Goal: Information Seeking & Learning: Learn about a topic

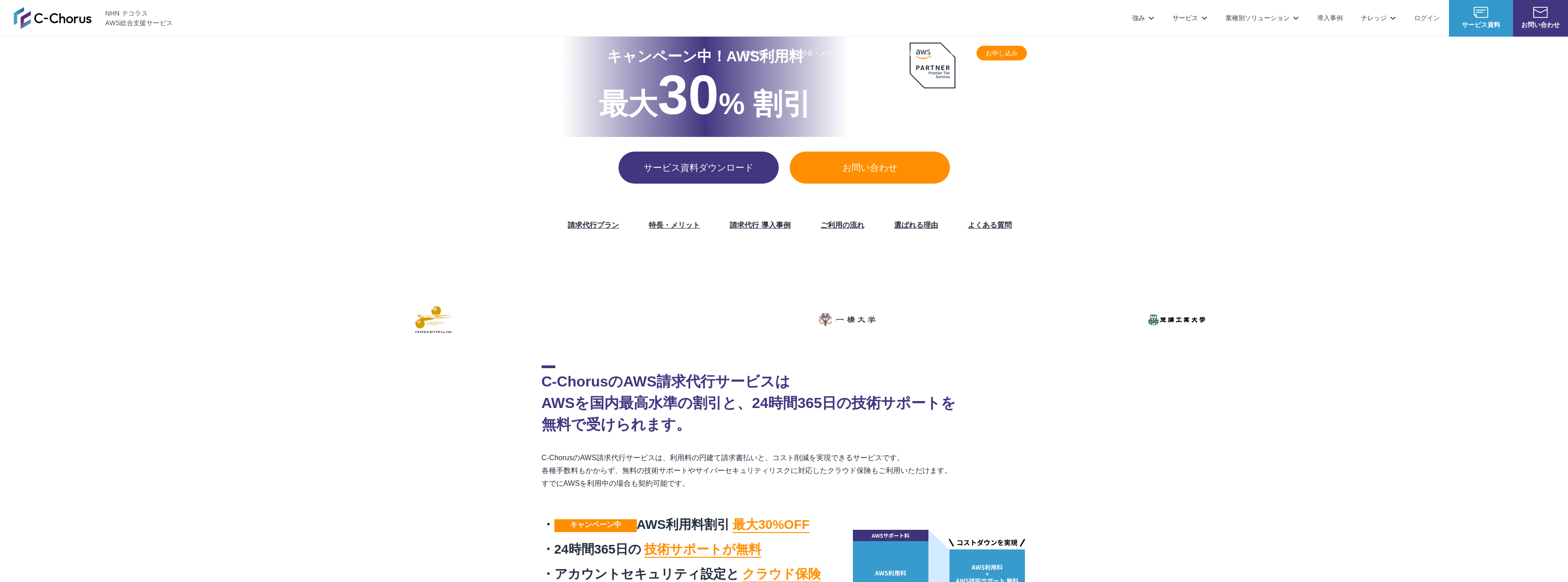
scroll to position [138, 0]
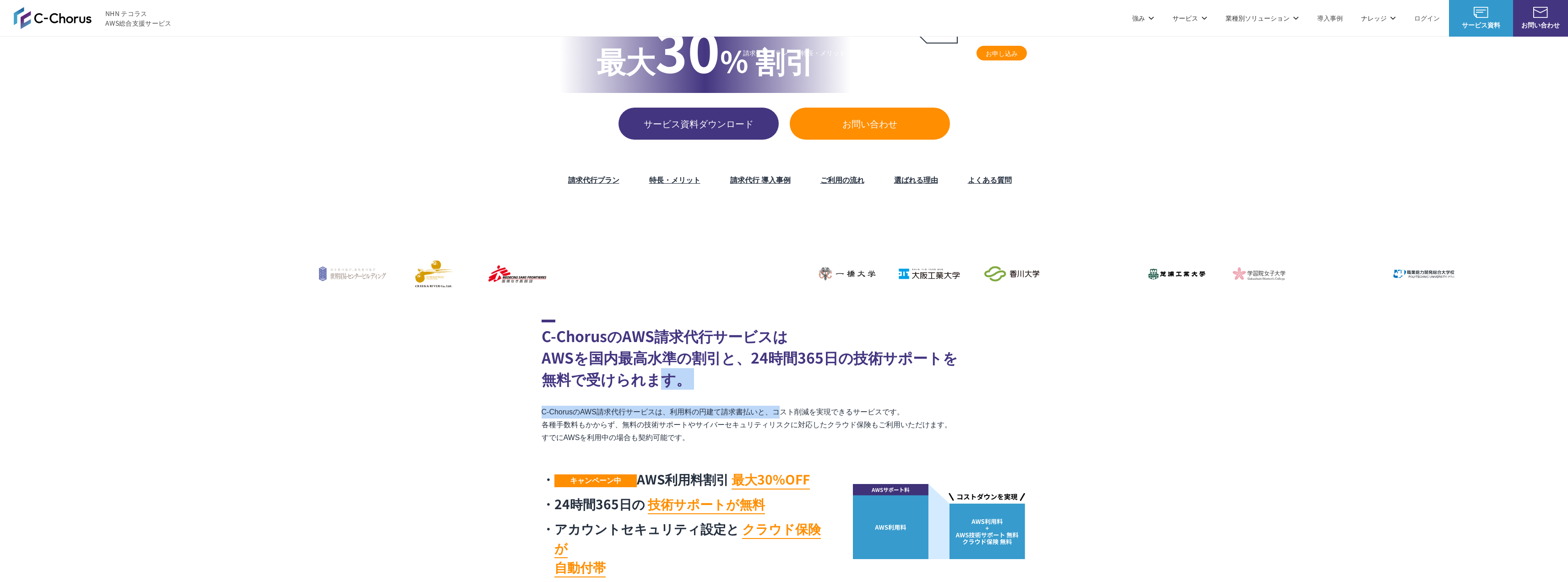
drag, startPoint x: 699, startPoint y: 388, endPoint x: 664, endPoint y: 381, distance: 35.7
click at [659, 378] on div "C-ChorusのAWS請求代行サービスは AWSを国内最高水準の割引と、24時間365日の技術サポートを 無料で受けられます。 C-ChorusのAWS請求…" at bounding box center [784, 450] width 485 height 263
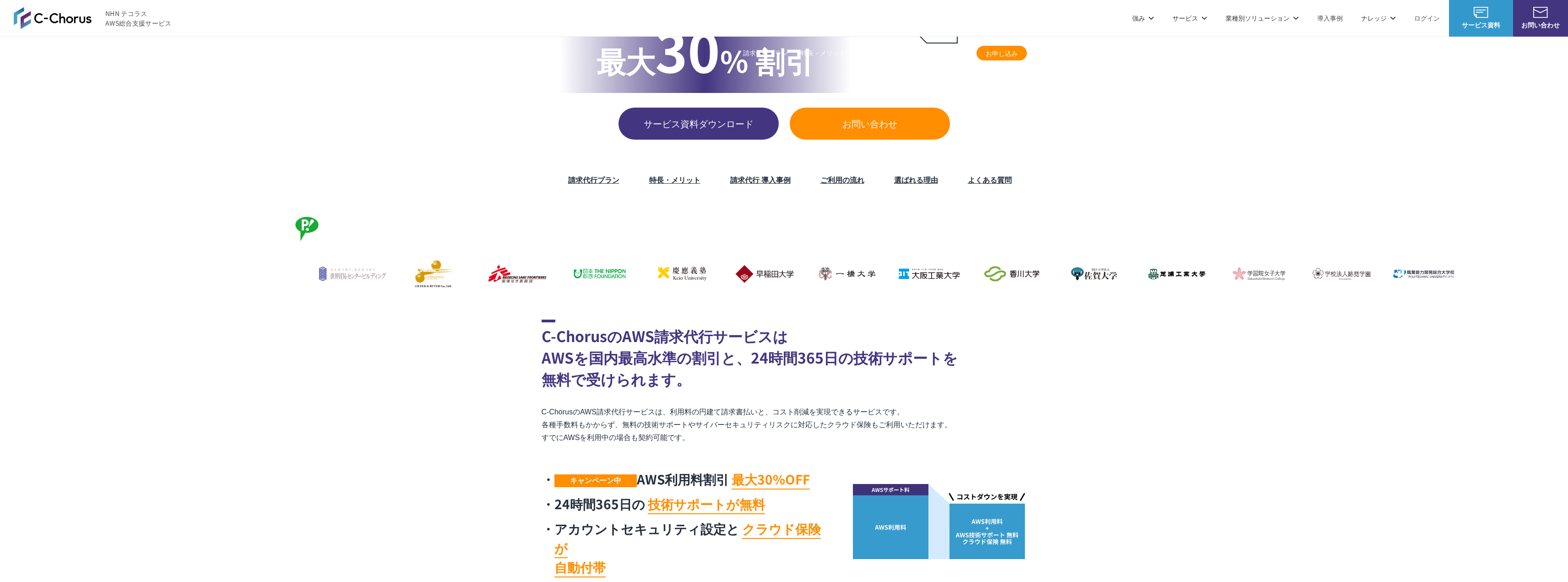
click at [813, 429] on p "C-ChorusのAWS請求代行サービスは、利用料の円建て請求書払いと、コスト削減を実現できるサービスです。 各種手数料もかからず、無料の技術サポートやサイバ…" at bounding box center [784, 424] width 485 height 39
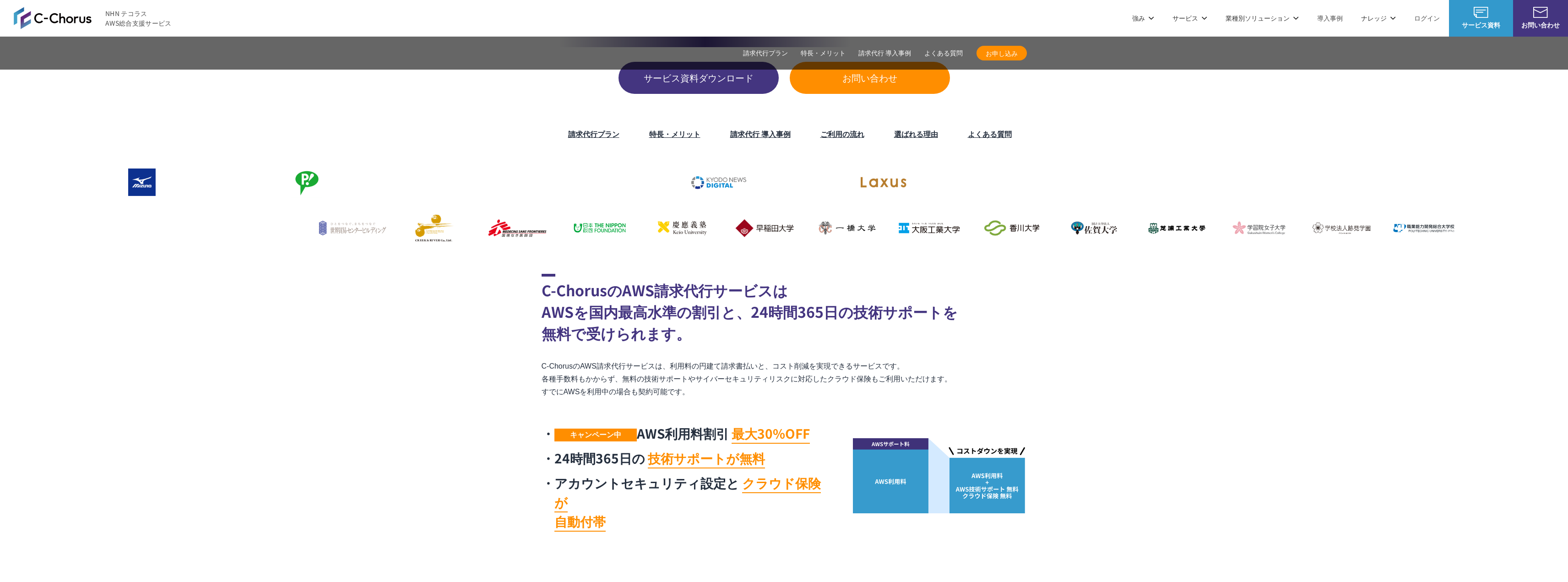
scroll to position [229, 0]
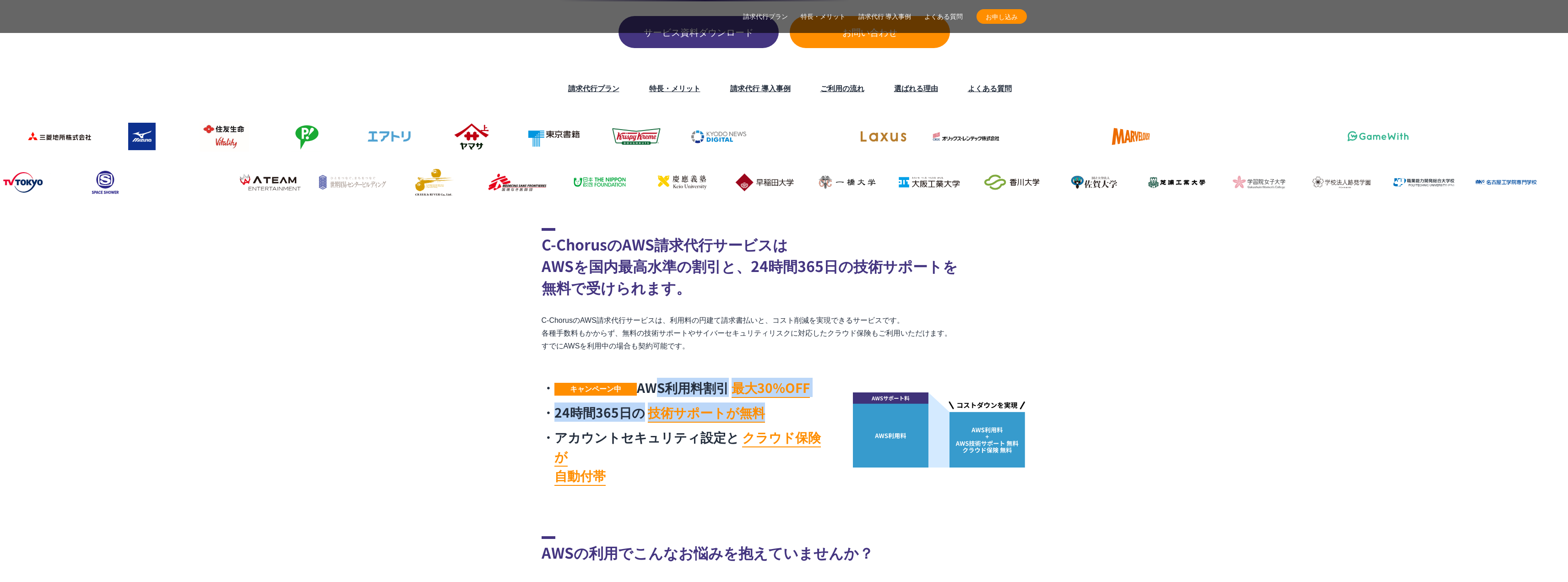
drag, startPoint x: 654, startPoint y: 386, endPoint x: 774, endPoint y: 402, distance: 121.1
click at [774, 404] on ul "キャンペーン中 AWS利用料割引 最大30%OFF 24時間365日の 技術サポートが無料 アカウントセキュリティ設定と クラウド保険が 自動付帯" at bounding box center [685, 431] width 288 height 107
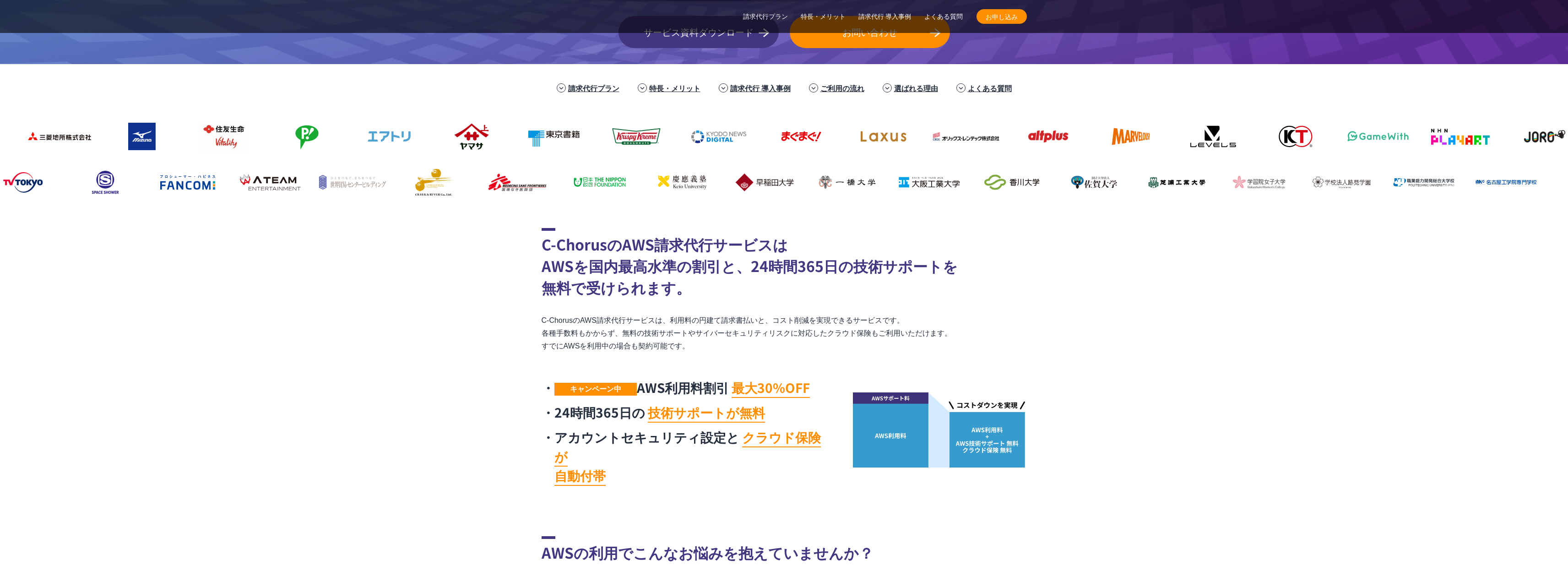
click at [719, 436] on li "アカウントセキュリティ設定と クラウド保険が 自動付帯" at bounding box center [685, 455] width 288 height 58
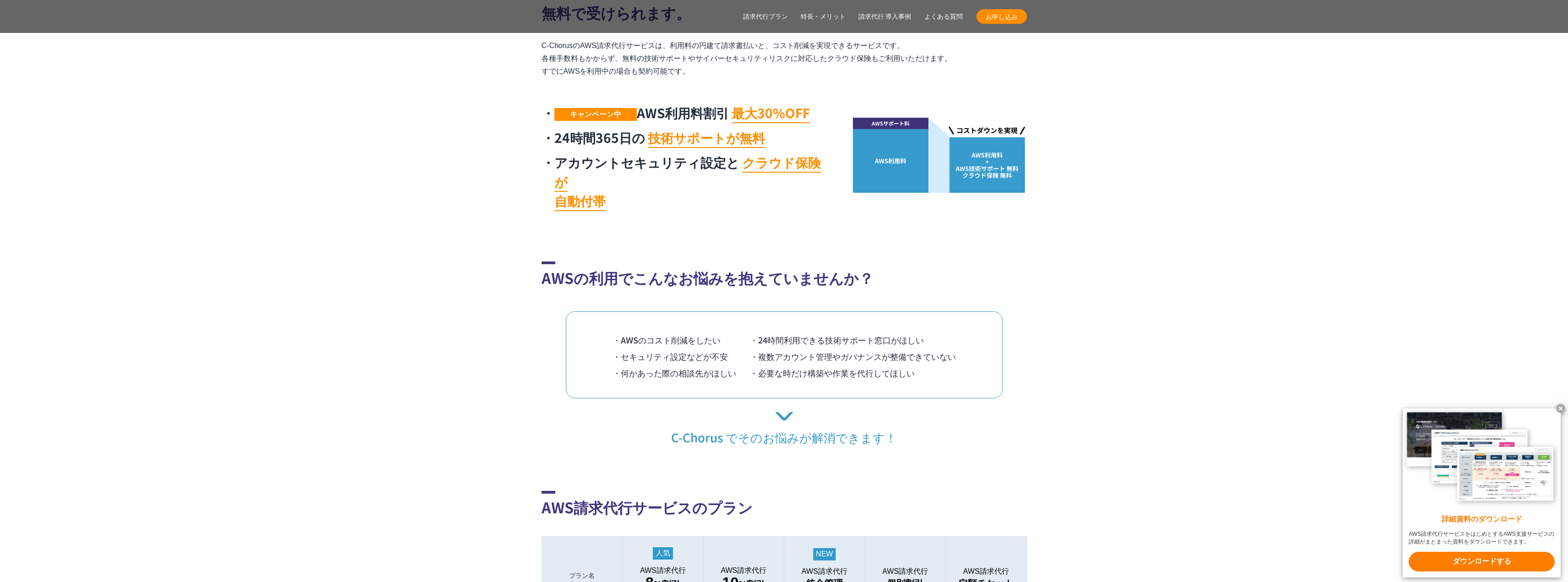
scroll to position [687, 0]
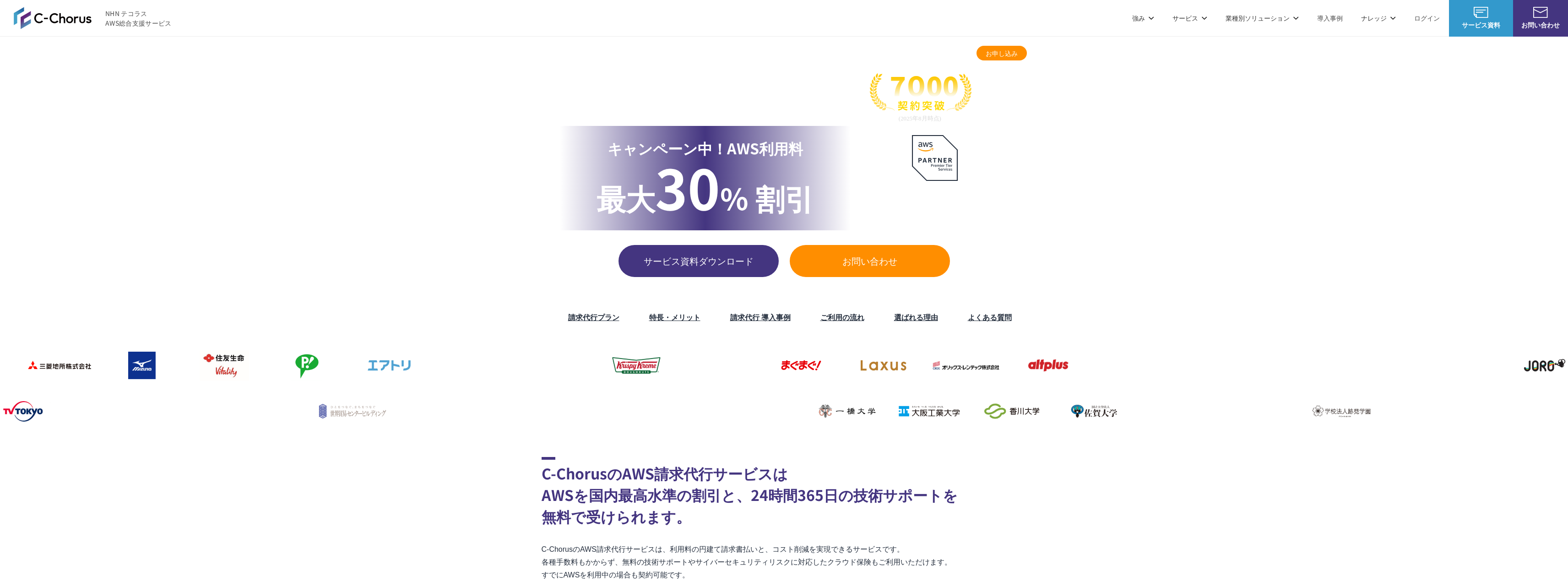
click at [750, 248] on link "サービス資料ダウンロード" at bounding box center [699, 261] width 160 height 32
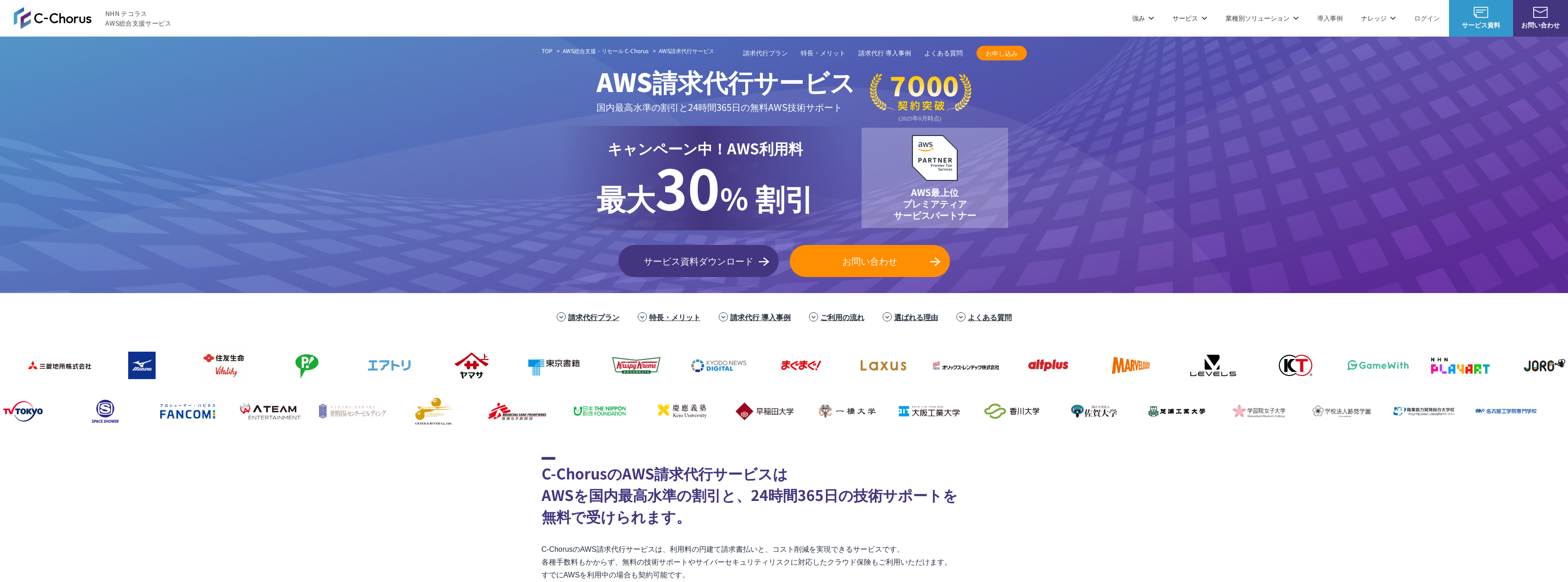
click at [760, 319] on link "請求代行 導入事例" at bounding box center [761, 317] width 60 height 11
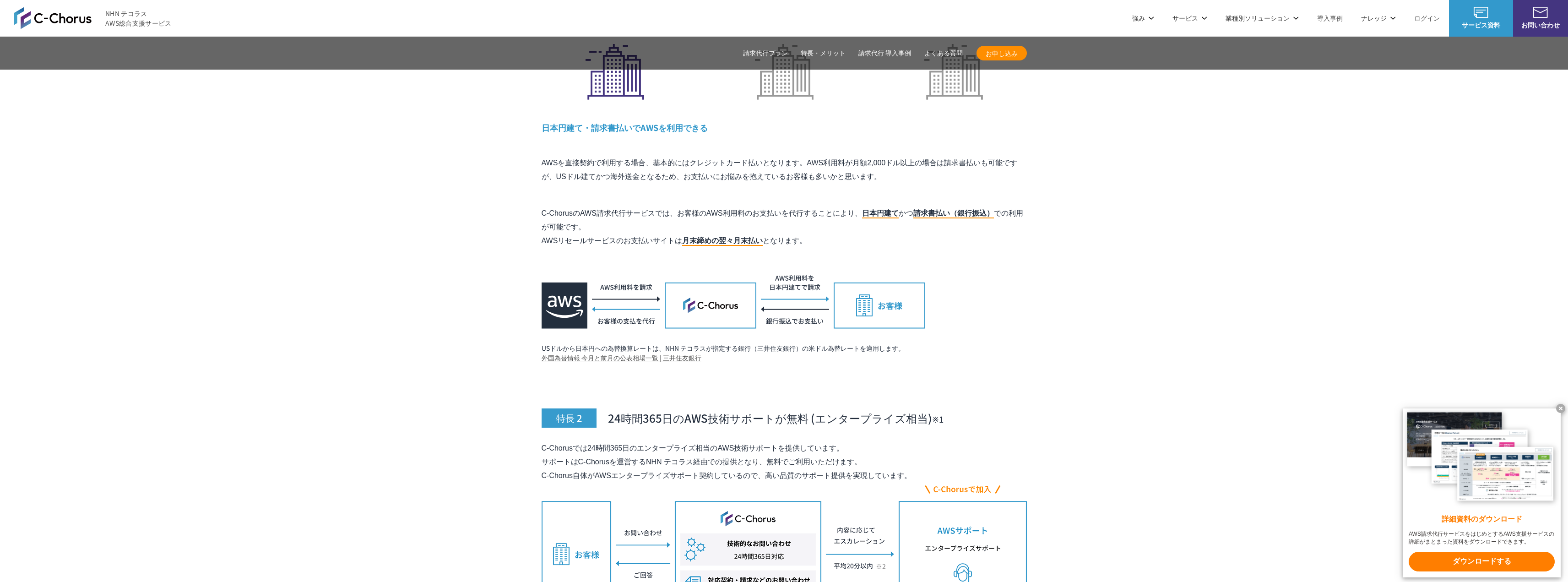
scroll to position [2529, 0]
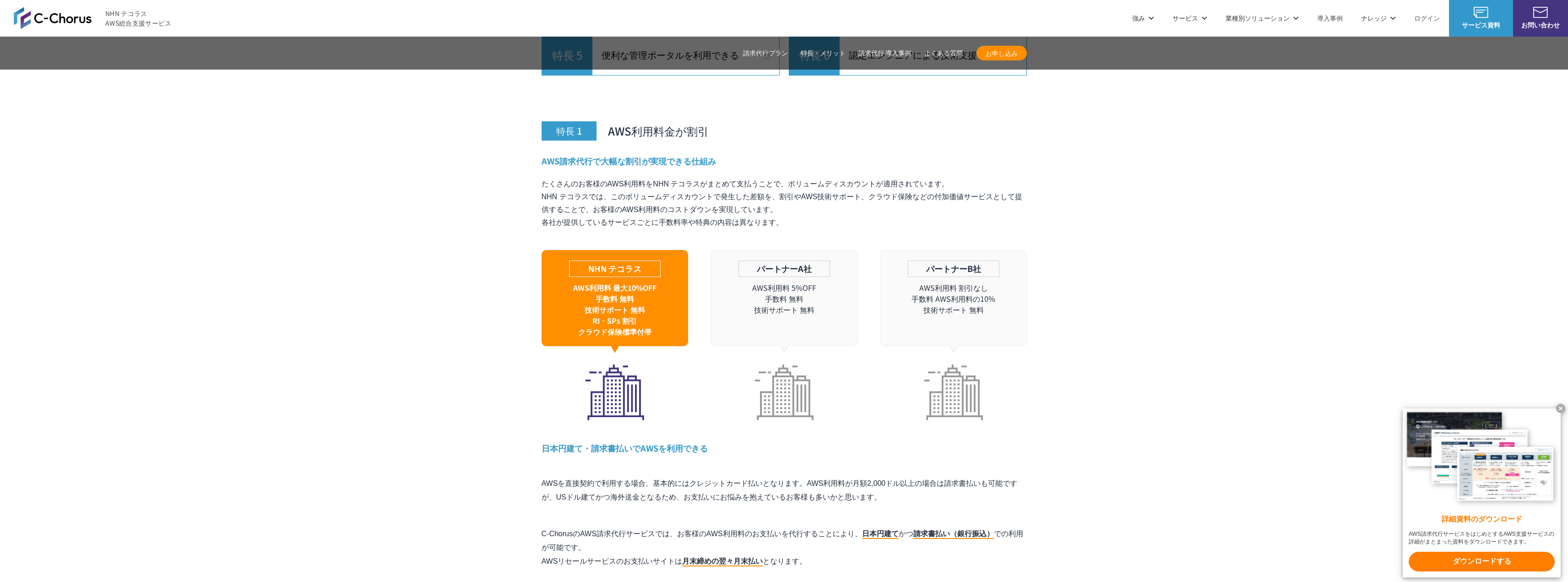
click at [951, 53] on link "よくある質問" at bounding box center [943, 53] width 39 height 9
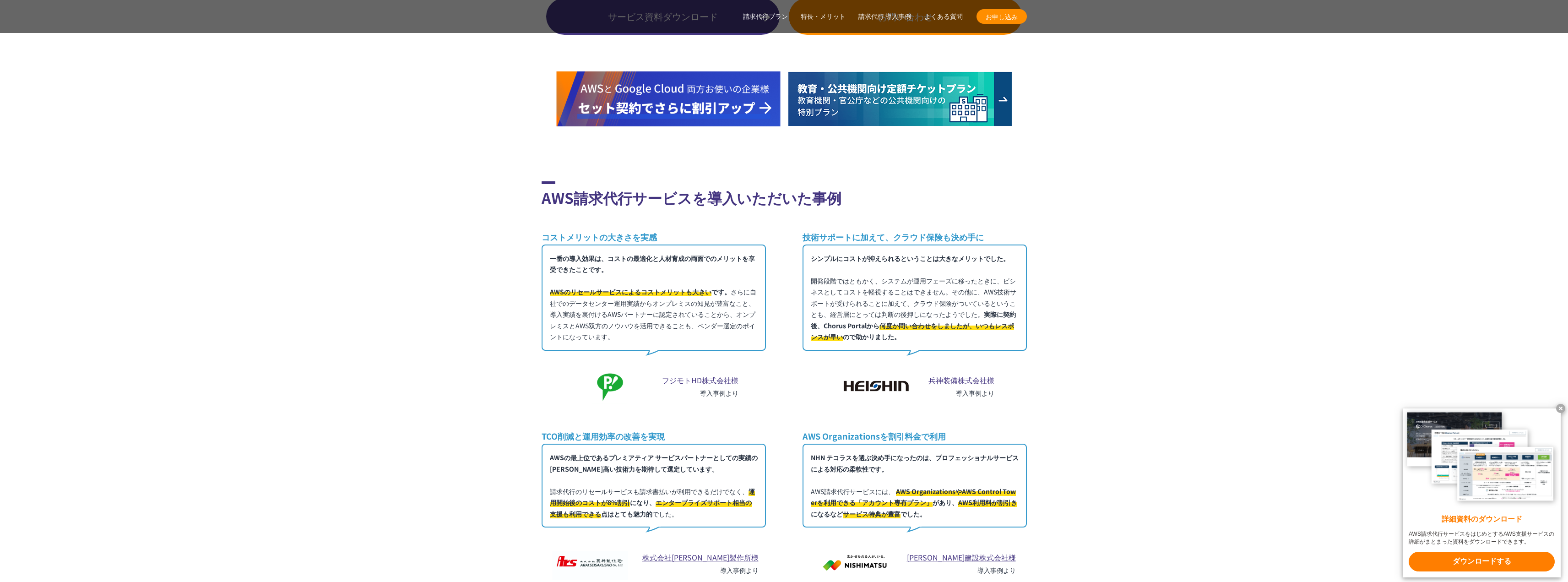
scroll to position [6514, 0]
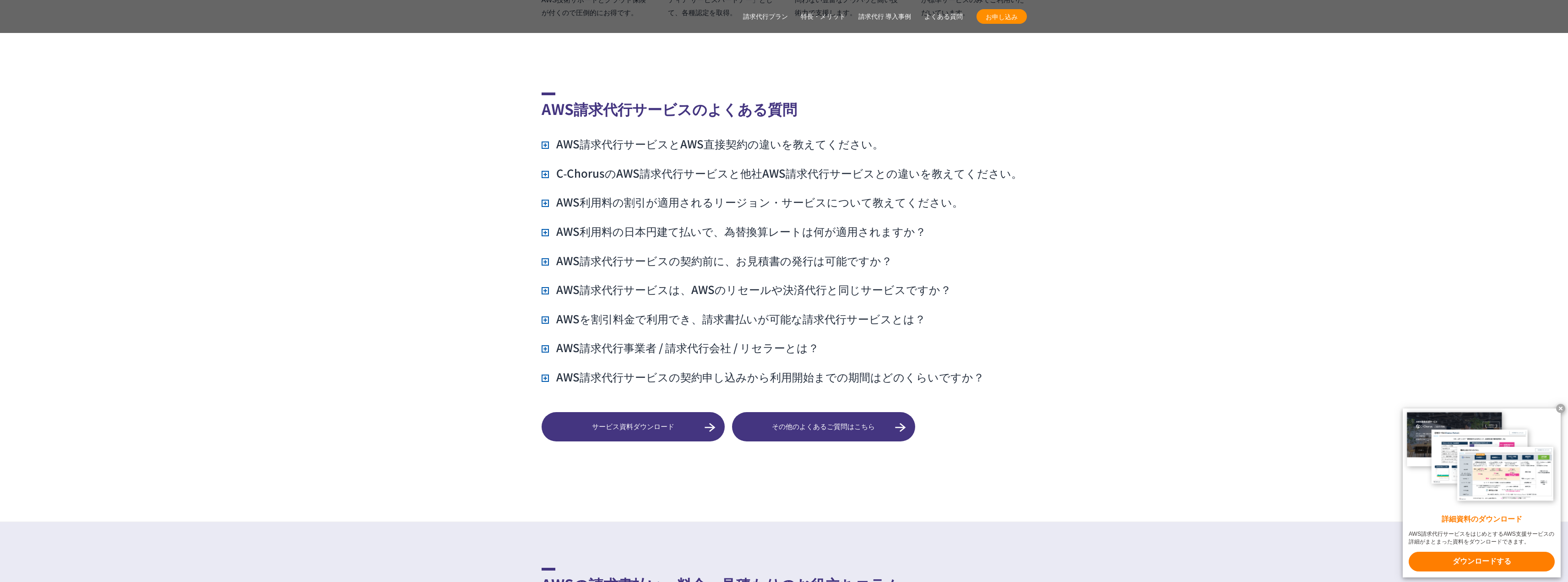
click at [793, 136] on h3 "AWS請求代行サービスとAWS直接契約の違いを教えてください。" at bounding box center [712, 144] width 342 height 15
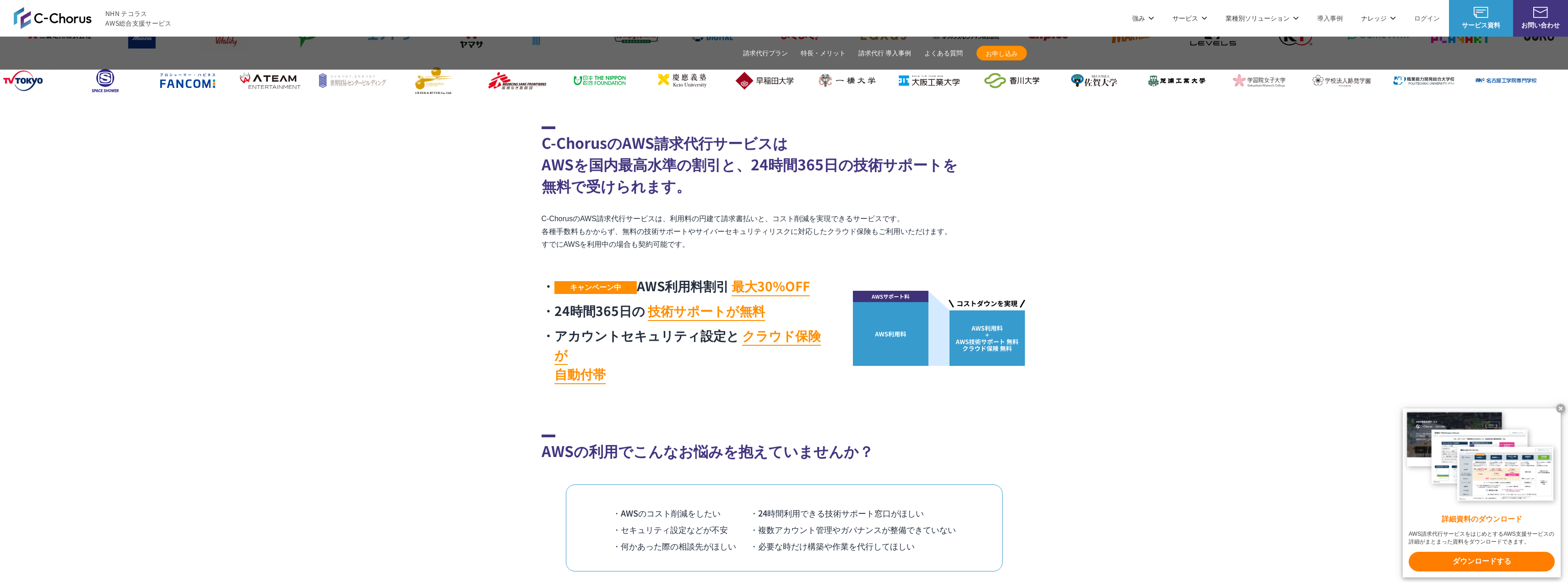
scroll to position [0, 0]
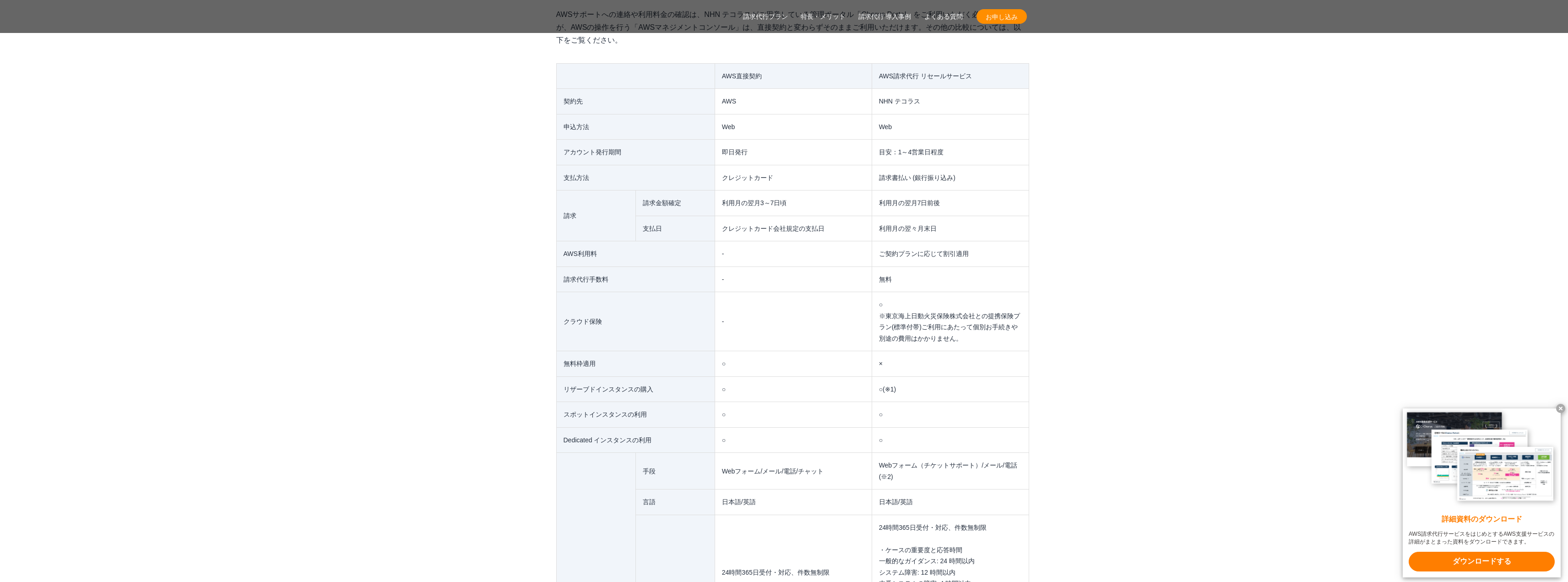
scroll to position [6811, 0]
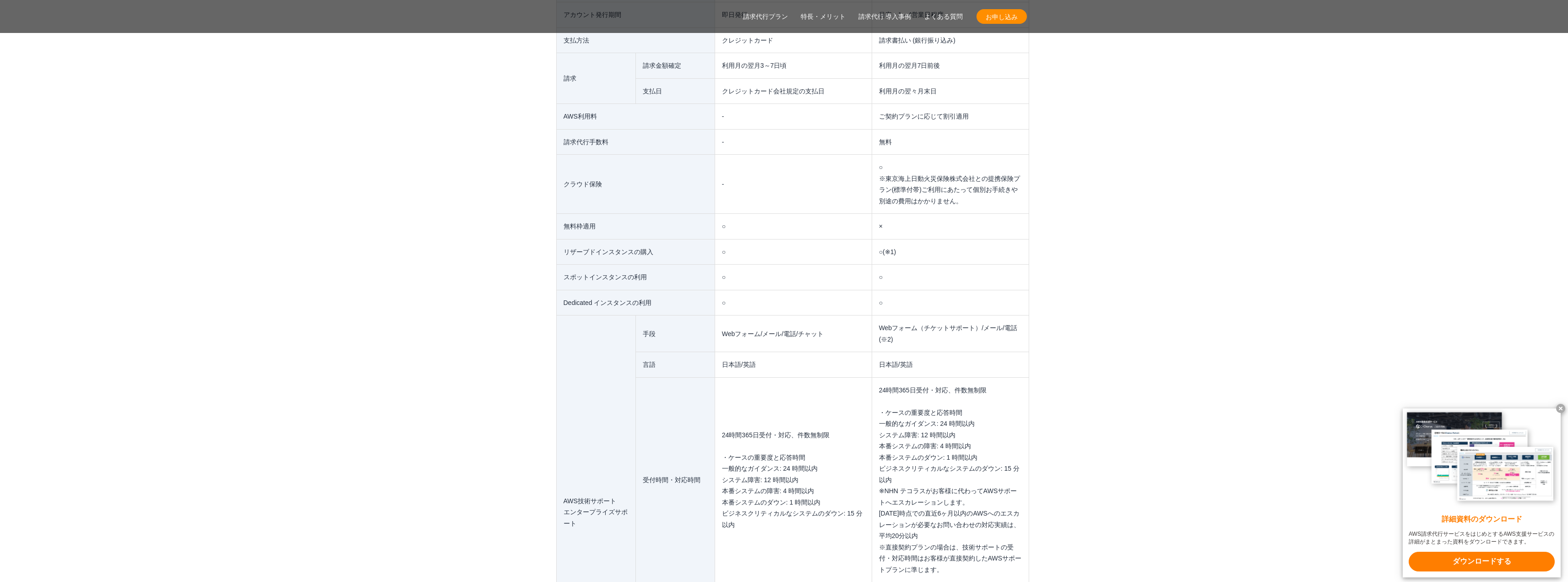
drag, startPoint x: 917, startPoint y: 325, endPoint x: 898, endPoint y: 325, distance: 19.0
click at [904, 325] on td "Webフォーム（チケットサポート）/メール/電話(※2)" at bounding box center [950, 334] width 157 height 37
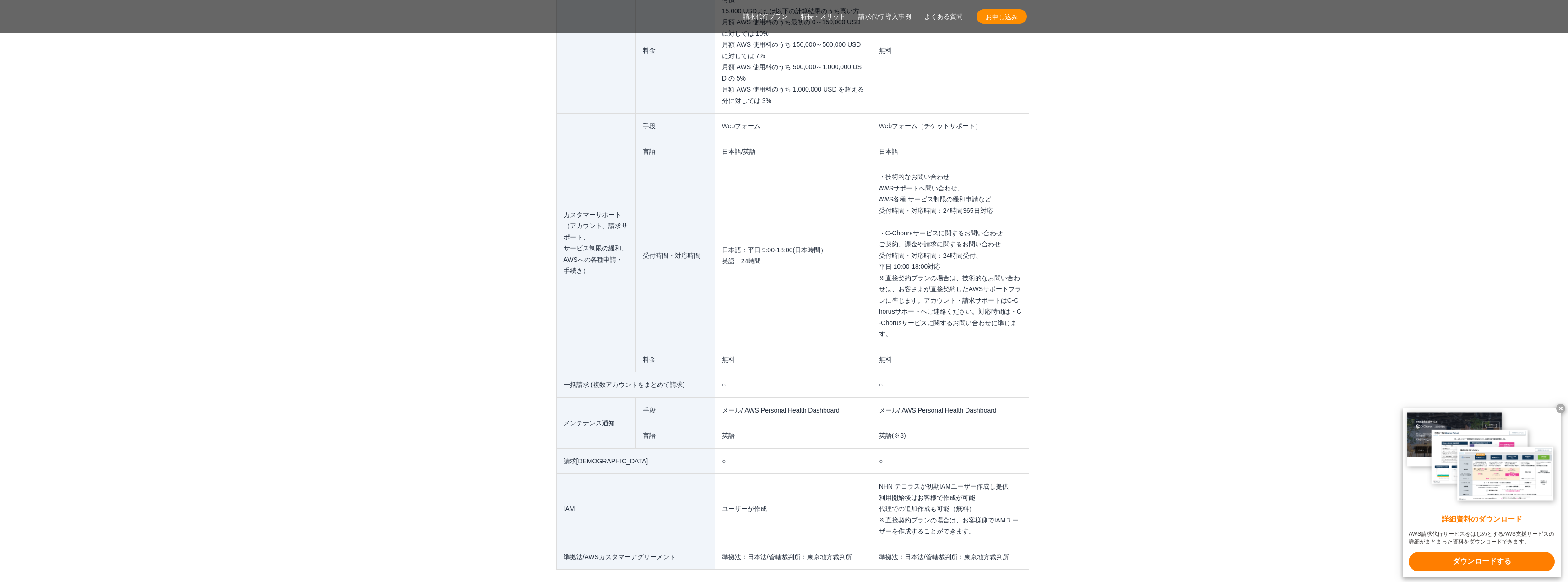
scroll to position [7452, 0]
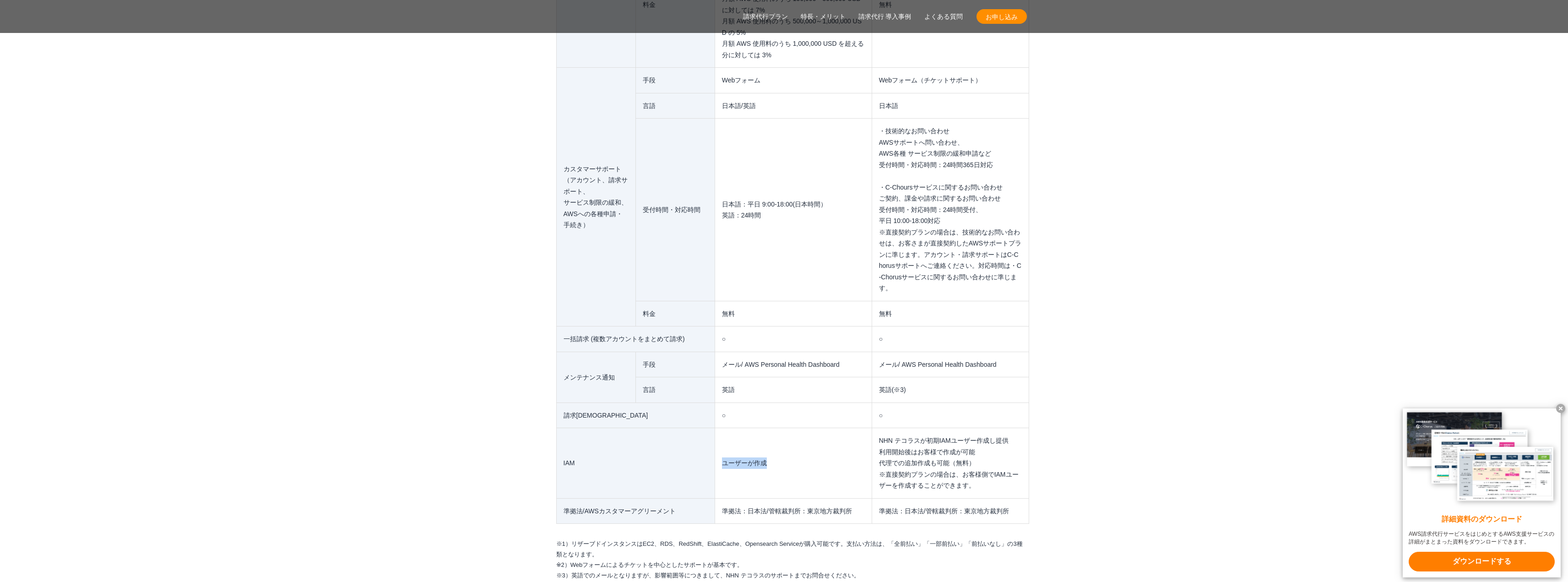
drag, startPoint x: 655, startPoint y: 432, endPoint x: 850, endPoint y: 440, distance: 195.2
click at [843, 441] on tr "IAM ユーザーが作成 NHN テコラスが初期IAMユーザー作成し提供 利用開始後はお客様で作成が可能 代理での追加作成も可能（無料） ※直接契約プランの場合…" at bounding box center [792, 463] width 472 height 71
click at [959, 453] on td "NHN テコラスが初期IAMユーザー作成し提供 利用開始後はお客様で作成が可能 代理での追加作成も可能（無料） ※直接契約プランの場合は、お客様側でIAMユー…" at bounding box center [950, 463] width 157 height 71
drag, startPoint x: 1003, startPoint y: 464, endPoint x: 941, endPoint y: 408, distance: 83.5
click at [953, 428] on td "NHN テコラスが初期IAMユーザー作成し提供 利用開始後はお客様で作成が可能 代理での追加作成も可能（無料） ※直接契約プランの場合は、お客様側でIAMユー…" at bounding box center [950, 463] width 157 height 71
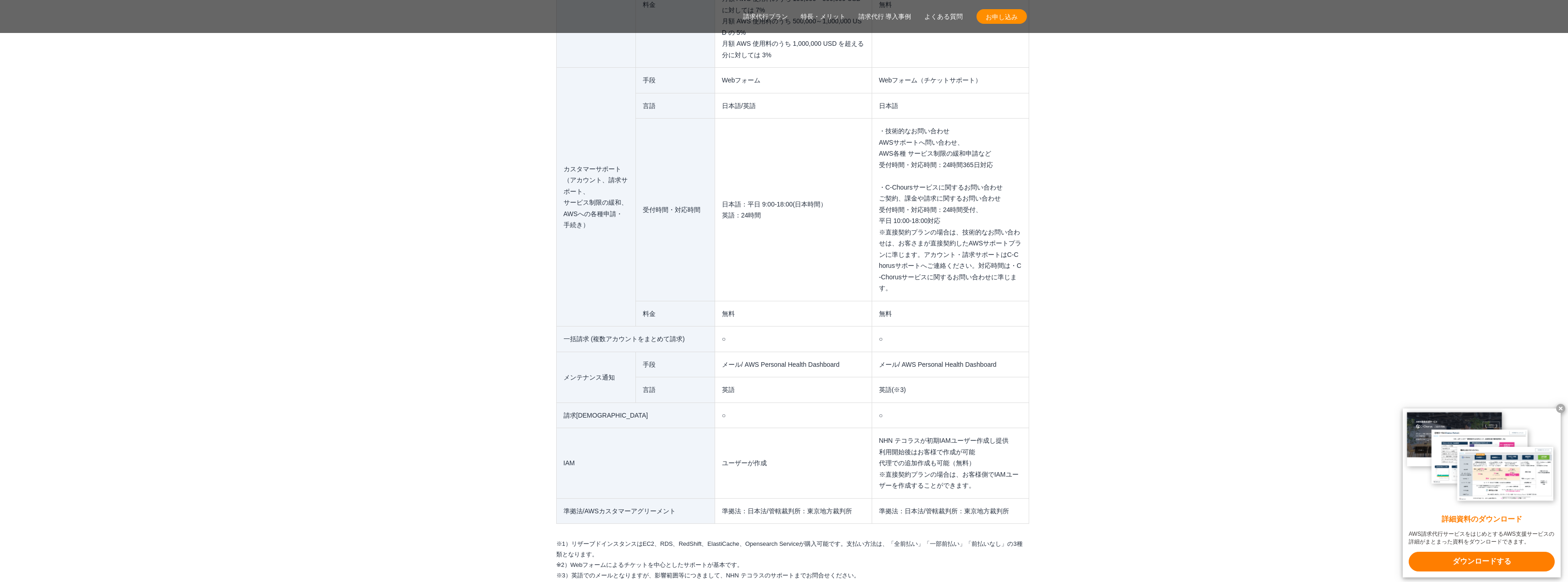
click at [906, 428] on td "NHN テコラスが初期IAMユーザー作成し提供 利用開始後はお客様で作成が可能 代理での追加作成も可能（無料） ※直接契約プランの場合は、お客様側でIAMユー…" at bounding box center [950, 463] width 157 height 71
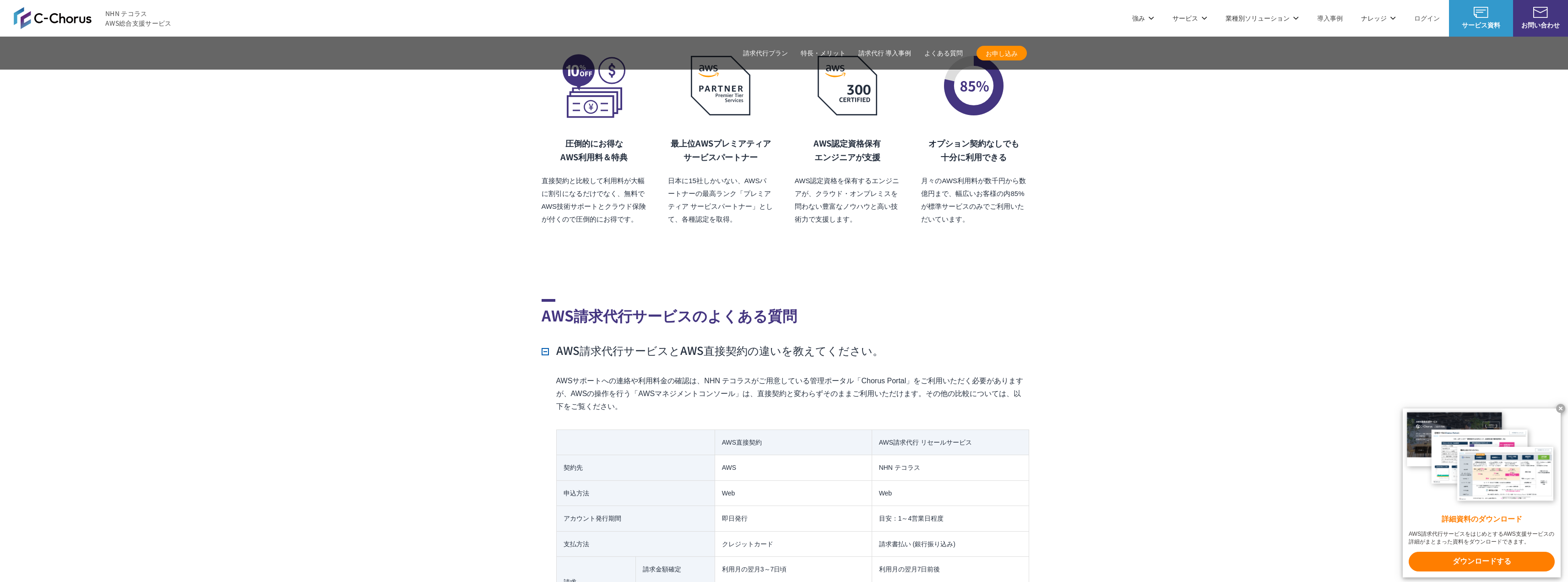
scroll to position [5941, 0]
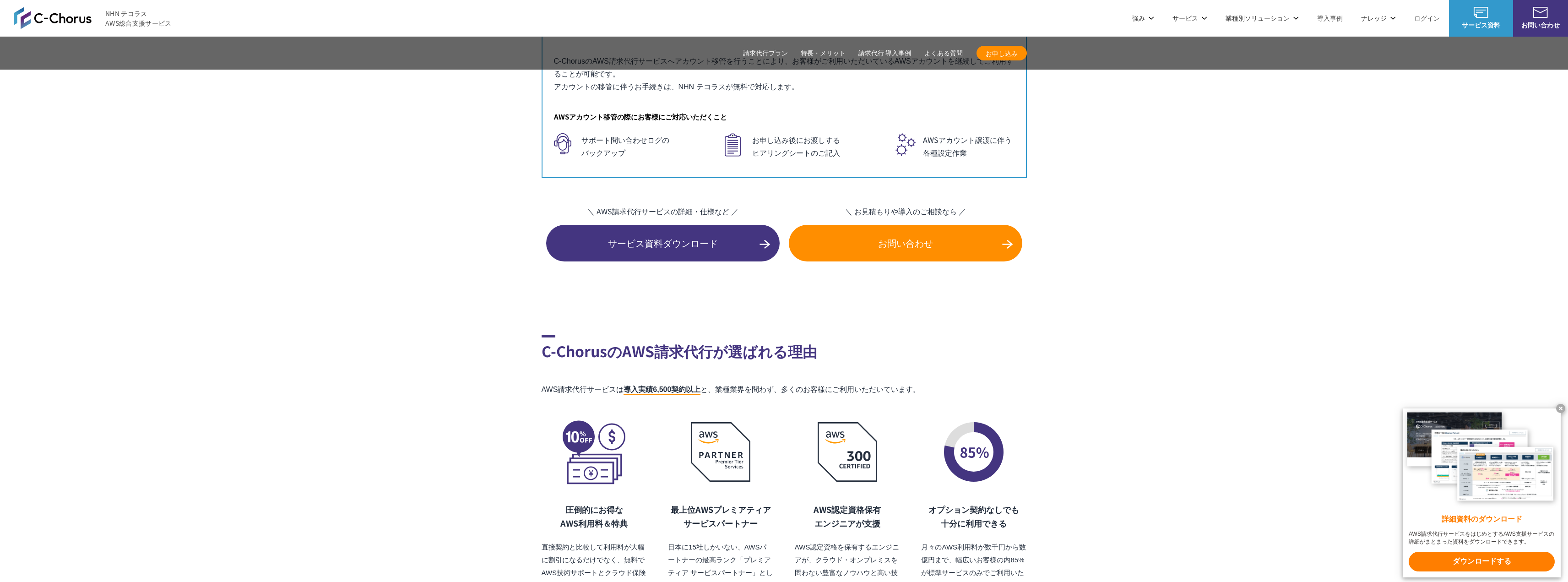
click at [893, 237] on span "お問い合わせ" at bounding box center [905, 244] width 233 height 14
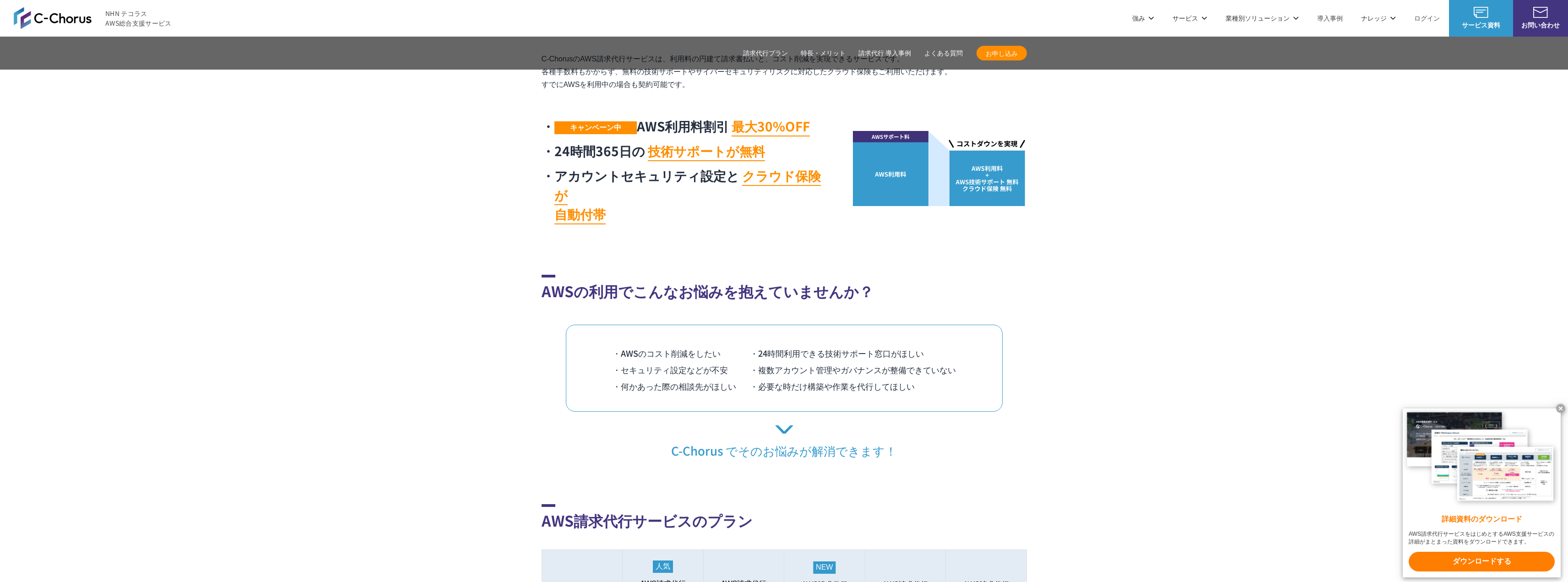
scroll to position [445, 0]
